Goal: Task Accomplishment & Management: Use online tool/utility

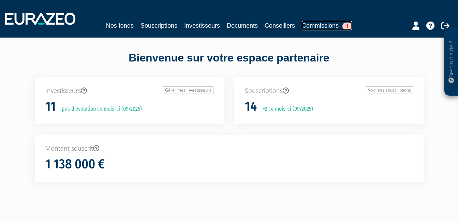
click at [322, 27] on link "Commissions 1" at bounding box center [327, 26] width 50 height 10
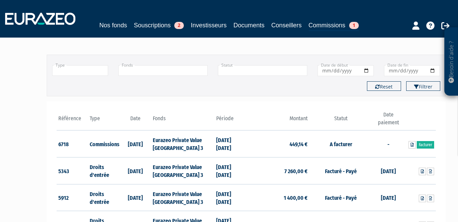
scroll to position [68, 0]
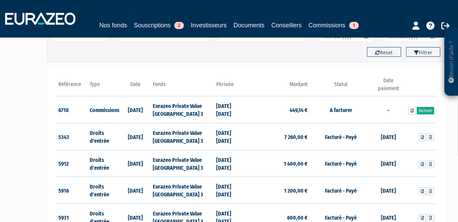
click at [425, 111] on link "Facturer" at bounding box center [424, 110] width 17 height 7
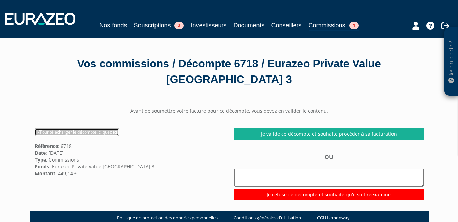
click at [94, 128] on link "Pour télécharger le décompte, cliquez ici" at bounding box center [77, 131] width 84 height 7
